Goal: Task Accomplishment & Management: Manage account settings

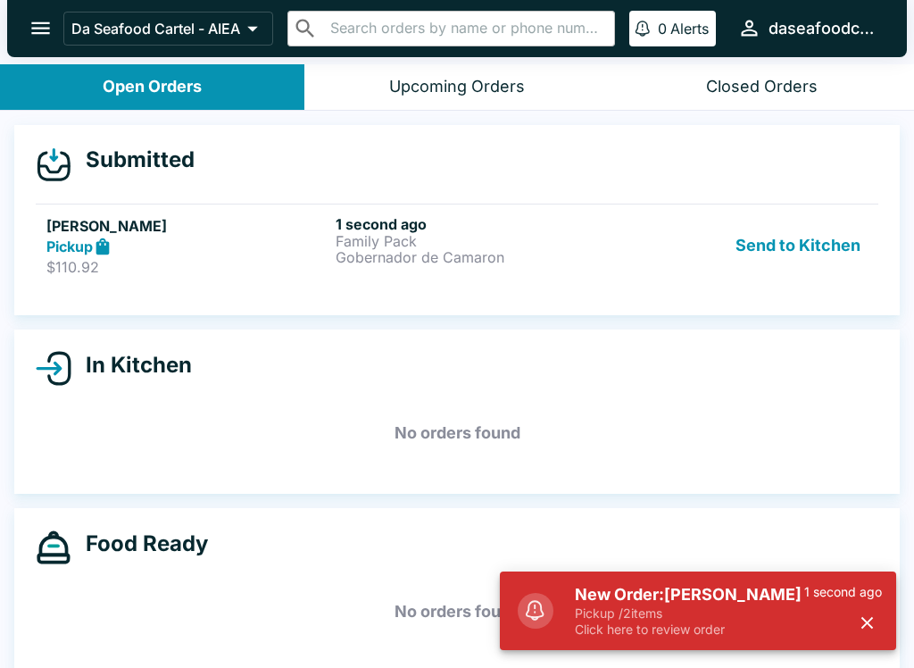
click at [827, 263] on button "Send to Kitchen" at bounding box center [798, 246] width 139 height 62
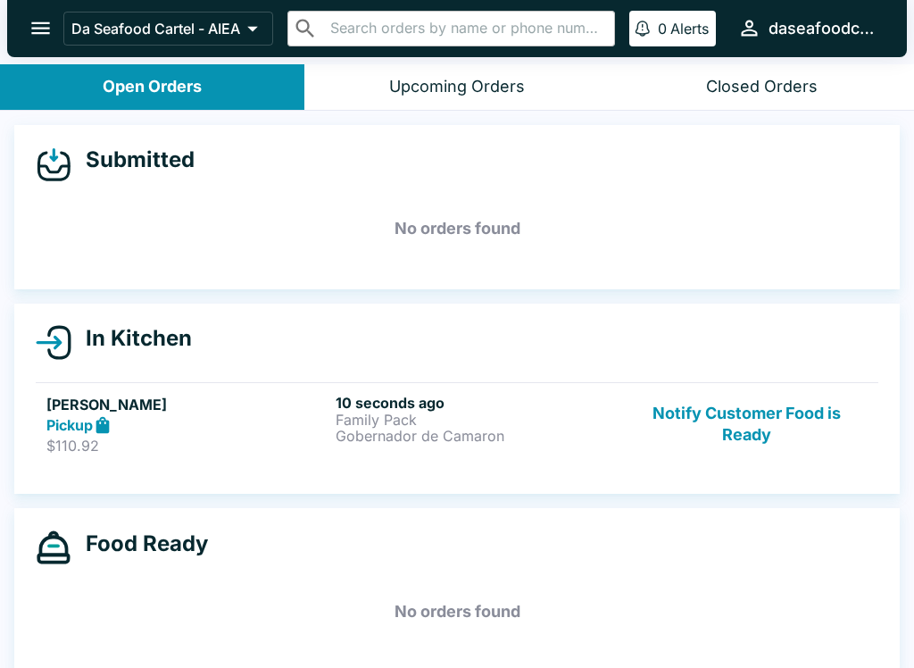
click at [246, 430] on div "Pickup" at bounding box center [187, 425] width 282 height 21
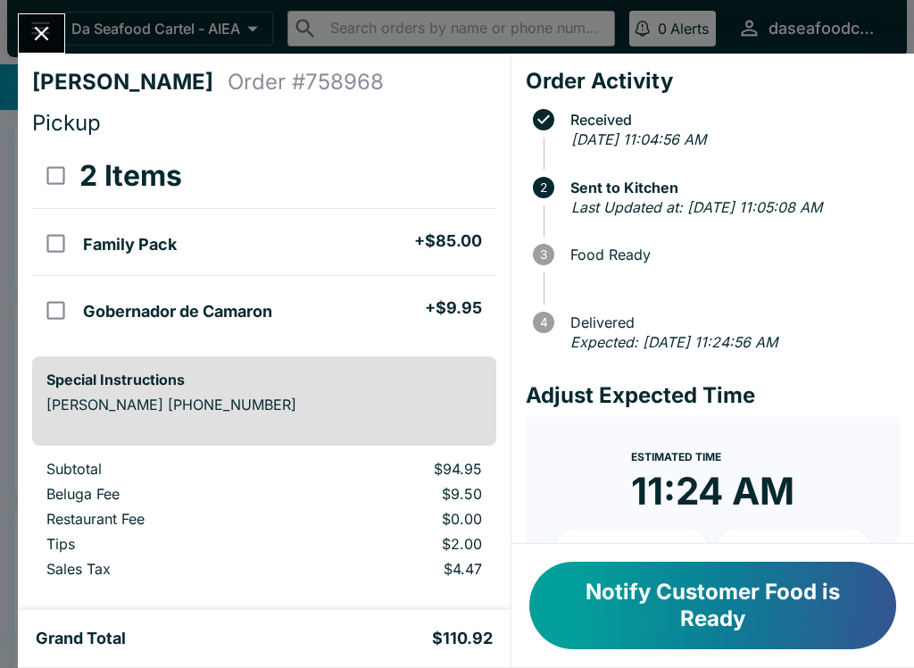
click at [24, 32] on button "Close" at bounding box center [42, 33] width 46 height 38
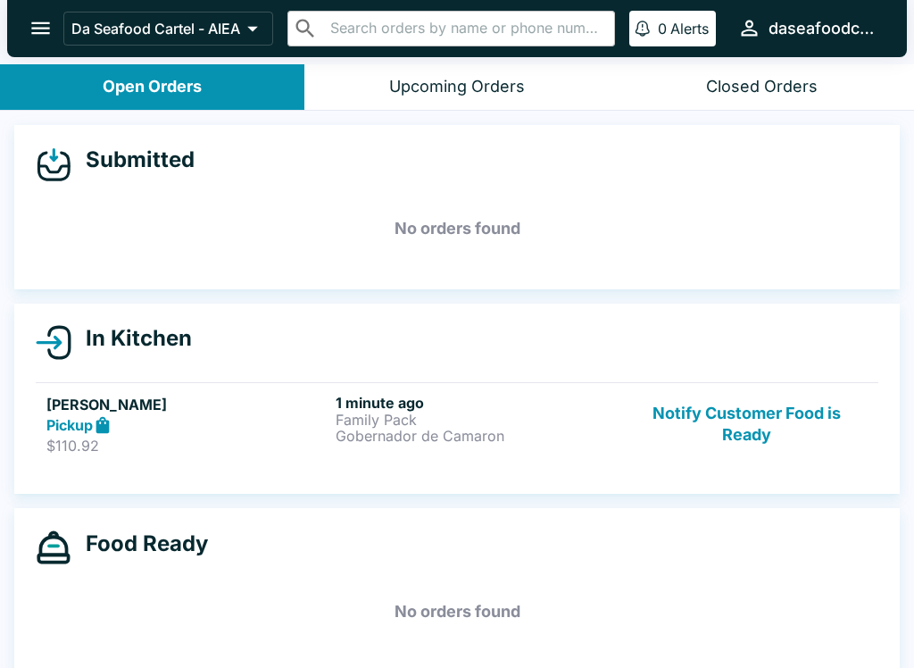
click at [742, 430] on button "Notify Customer Food is Ready" at bounding box center [747, 425] width 242 height 62
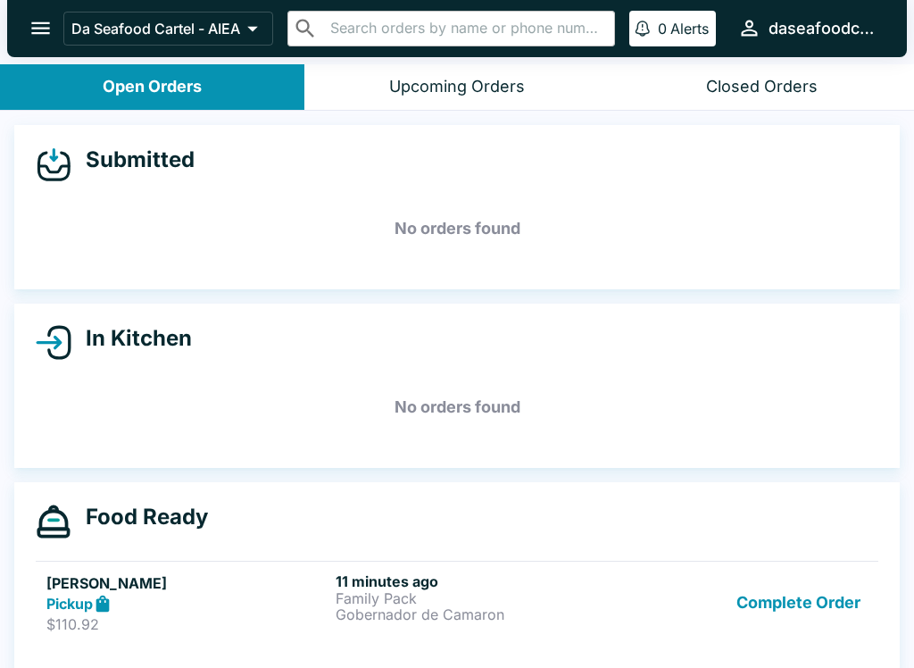
click at [820, 606] on button "Complete Order" at bounding box center [799, 603] width 138 height 62
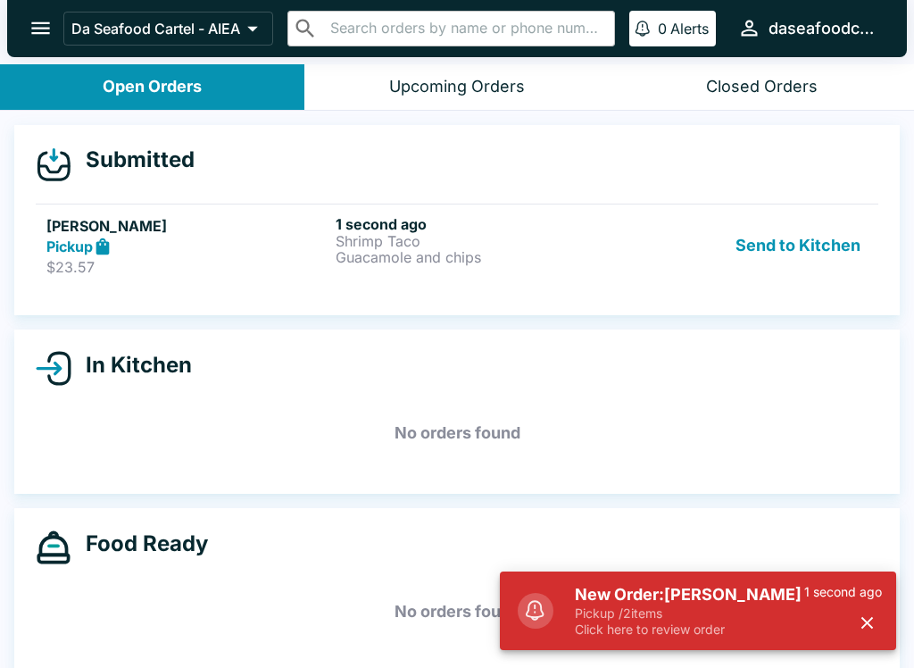
click at [821, 249] on button "Send to Kitchen" at bounding box center [798, 246] width 139 height 62
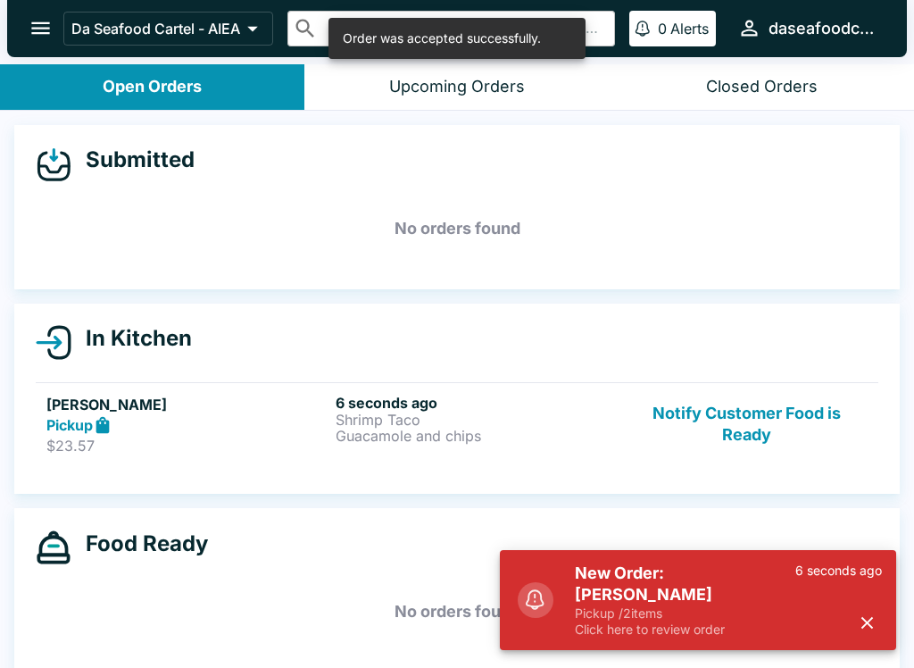
click at [241, 422] on div "Pickup" at bounding box center [187, 425] width 282 height 21
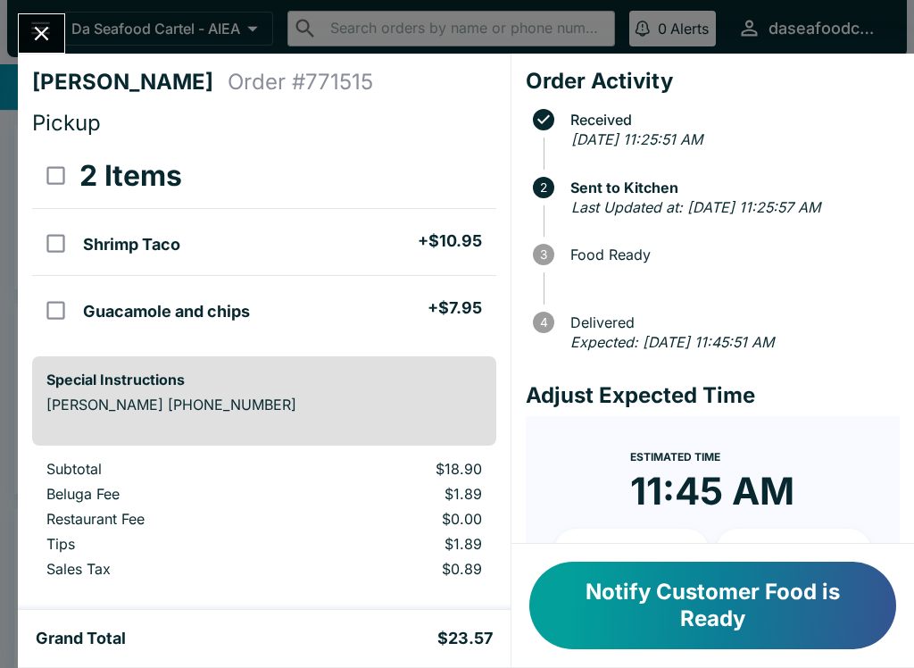
click at [47, 34] on icon "Close" at bounding box center [41, 33] width 24 height 24
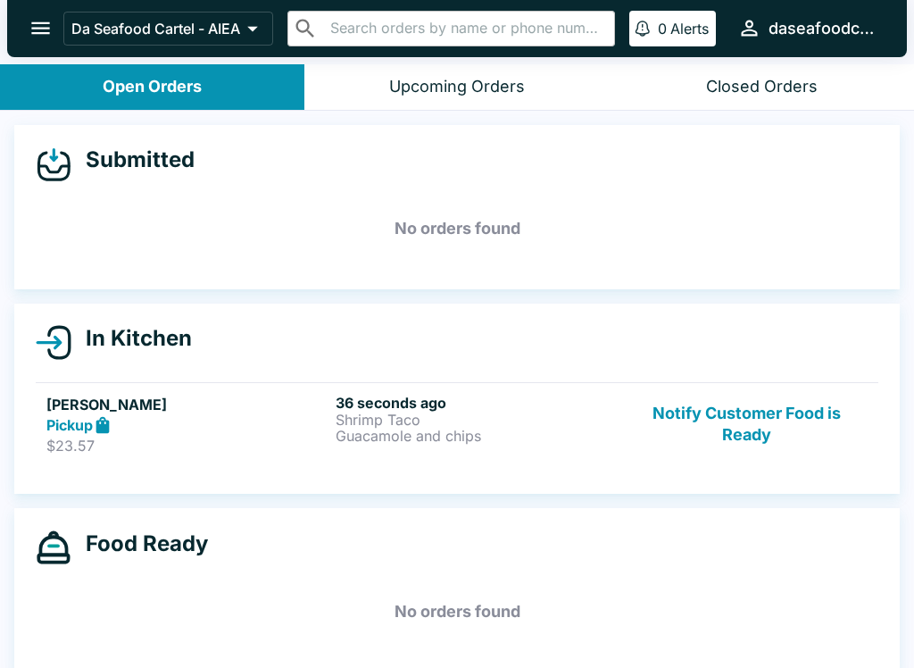
click at [769, 418] on button "Notify Customer Food is Ready" at bounding box center [747, 425] width 242 height 62
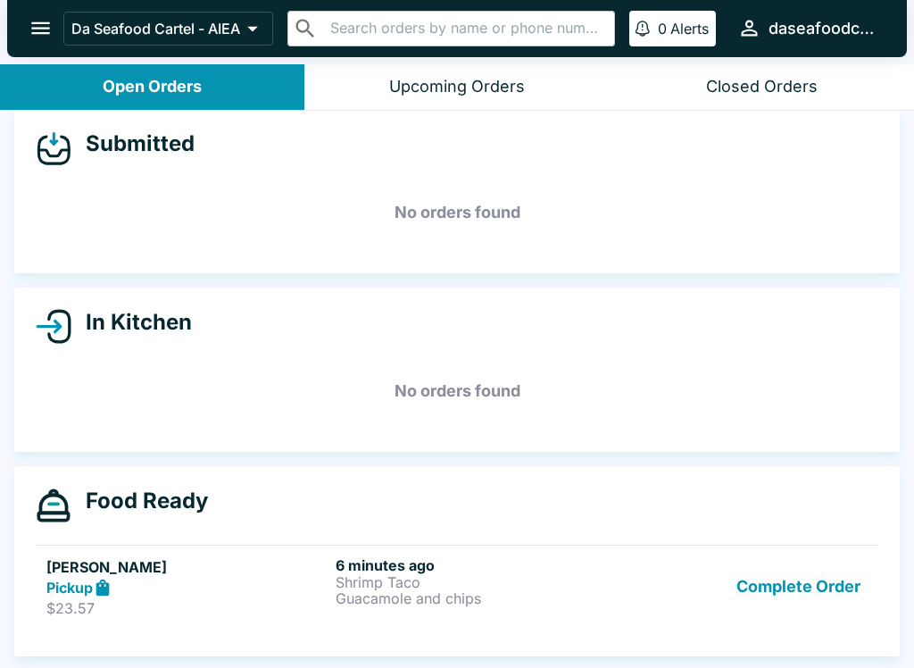
scroll to position [16, 0]
click at [792, 609] on button "Complete Order" at bounding box center [799, 587] width 138 height 62
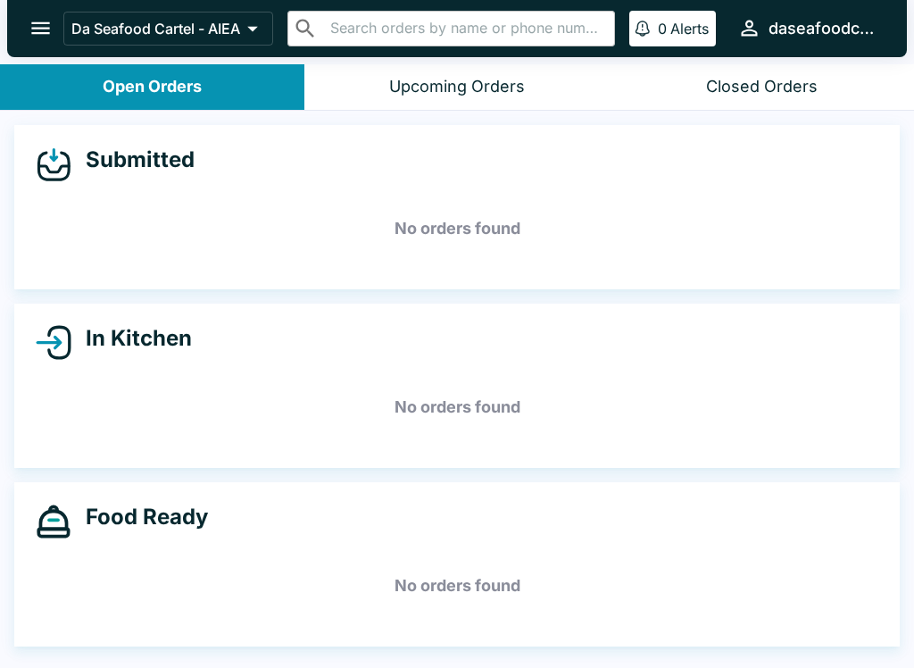
scroll to position [0, 0]
